Goal: Browse casually

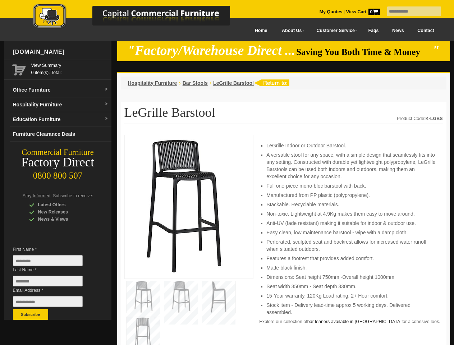
click at [410, 12] on input "text" at bounding box center [415, 11] width 54 height 10
click at [53, 283] on input "Last Name *" at bounding box center [48, 281] width 70 height 11
click at [31, 315] on button "Subscribe" at bounding box center [30, 314] width 35 height 11
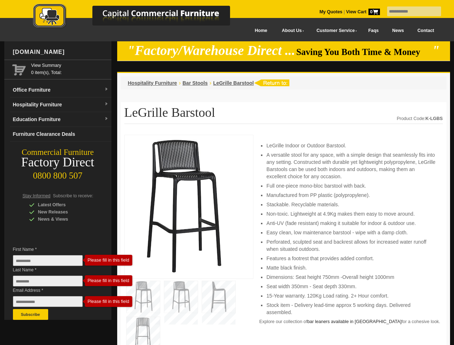
click at [284, 240] on li "Perforated, sculpted seat and backrest allows for increased water runoff when s…" at bounding box center [351, 246] width 169 height 14
